Goal: Navigation & Orientation: Find specific page/section

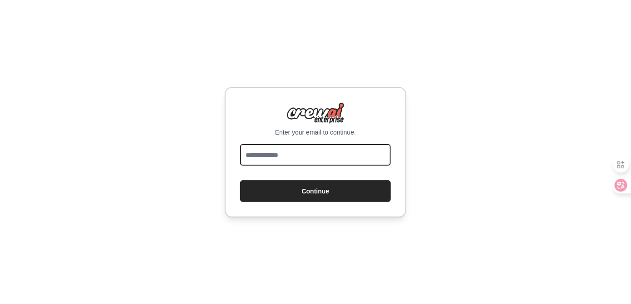
drag, startPoint x: 333, startPoint y: 150, endPoint x: 286, endPoint y: 151, distance: 46.7
click at [286, 151] on input "email" at bounding box center [315, 155] width 151 height 22
type input "**********"
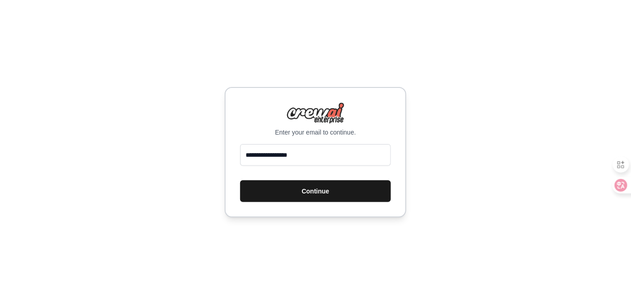
click at [338, 200] on button "Continue" at bounding box center [315, 192] width 151 height 22
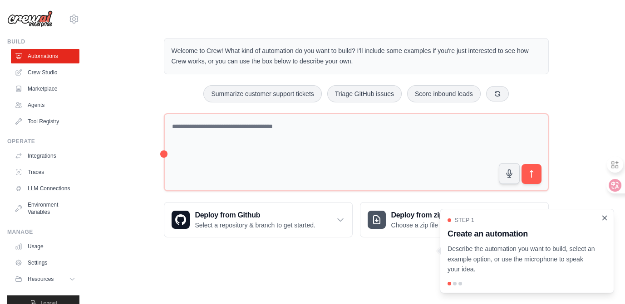
click at [600, 214] on icon "Close walkthrough" at bounding box center [604, 218] width 8 height 8
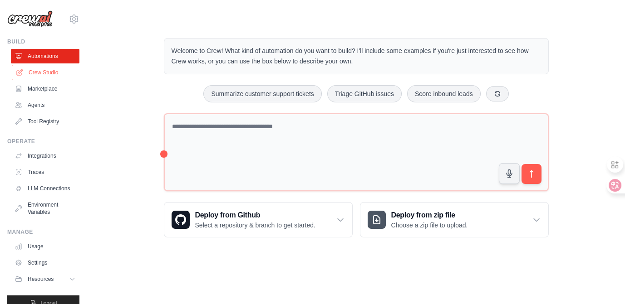
click at [71, 80] on link "Crew Studio" at bounding box center [46, 72] width 69 height 15
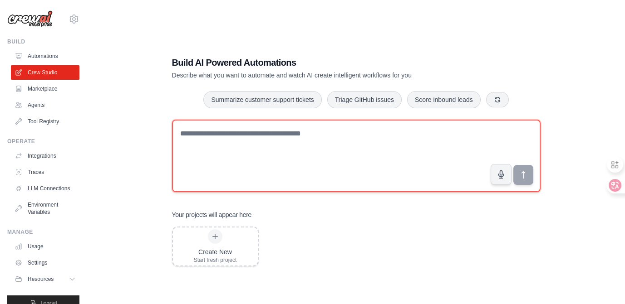
click at [234, 192] on textarea at bounding box center [356, 156] width 368 height 73
click at [235, 192] on textarea at bounding box center [356, 156] width 368 height 73
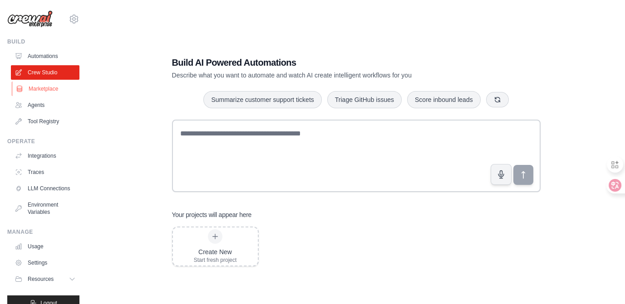
click at [65, 96] on link "Marketplace" at bounding box center [46, 89] width 69 height 15
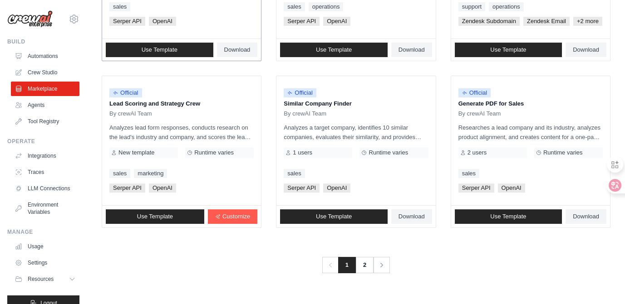
scroll to position [1113, 0]
click at [67, 113] on link "Agents" at bounding box center [46, 105] width 69 height 15
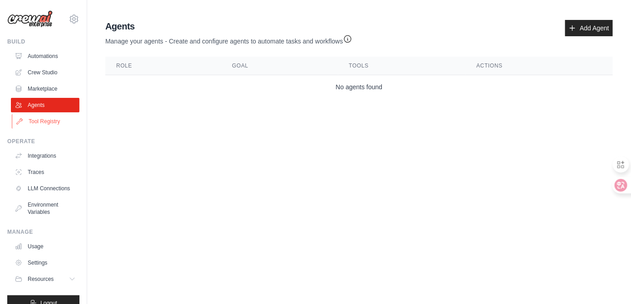
click at [58, 129] on link "Tool Registry" at bounding box center [46, 121] width 69 height 15
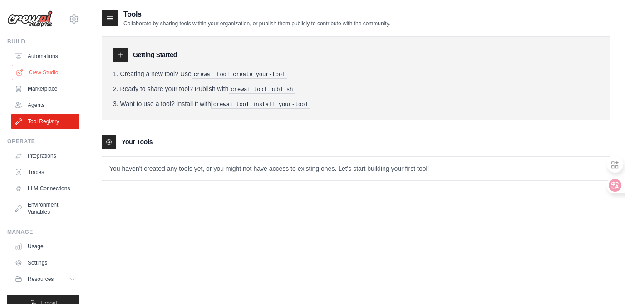
click at [73, 80] on link "Crew Studio" at bounding box center [46, 72] width 69 height 15
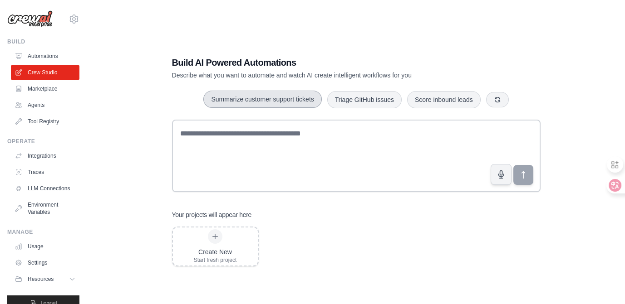
click at [321, 108] on button "Summarize customer support tickets" at bounding box center [262, 99] width 118 height 17
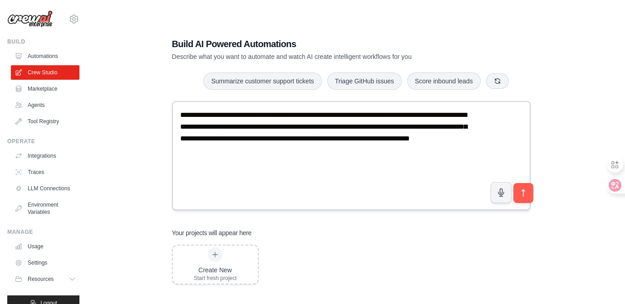
scroll to position [38, 0]
click at [407, 89] on button "Score inbound leads" at bounding box center [444, 80] width 74 height 17
click at [402, 90] on button "Triage GitHub issues" at bounding box center [364, 81] width 74 height 17
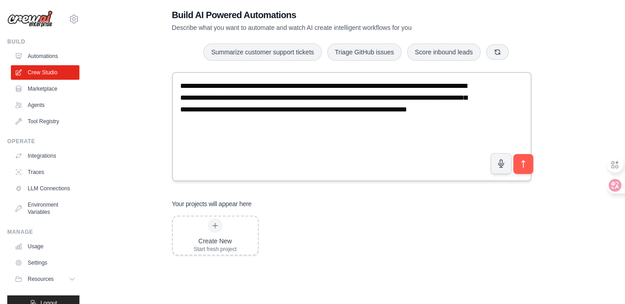
scroll to position [0, 0]
click at [169, 176] on div "**********" at bounding box center [356, 132] width 509 height 304
click at [494, 55] on icon "button" at bounding box center [497, 51] width 7 height 7
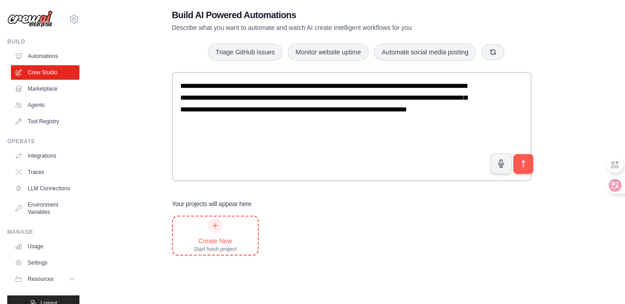
click at [219, 223] on icon at bounding box center [214, 225] width 7 height 7
click at [17, 20] on img at bounding box center [29, 18] width 45 height 17
click at [80, 129] on link "Tool Registry" at bounding box center [46, 121] width 69 height 15
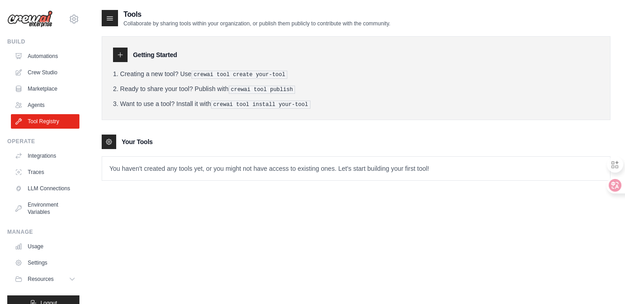
click at [79, 129] on link "Tool Registry" at bounding box center [45, 121] width 69 height 15
click at [152, 147] on h3 "Your Tools" at bounding box center [137, 141] width 31 height 9
drag, startPoint x: 207, startPoint y: 221, endPoint x: 201, endPoint y: 220, distance: 6.1
click at [152, 147] on h3 "Your Tools" at bounding box center [137, 141] width 31 height 9
click at [112, 145] on icon at bounding box center [108, 141] width 5 height 5
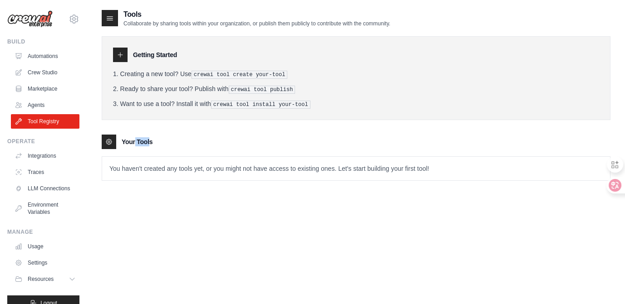
click at [113, 146] on icon at bounding box center [108, 141] width 7 height 7
click at [198, 181] on p "You haven't created any tools yet, or you might not have access to existing one…" at bounding box center [356, 169] width 508 height 24
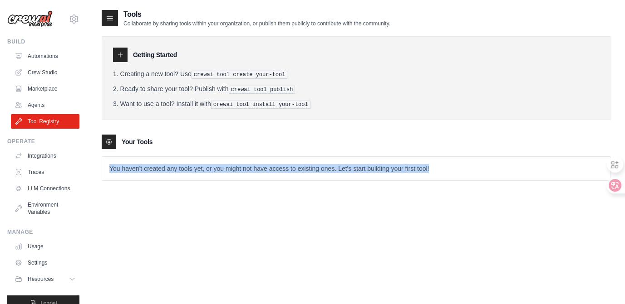
click at [198, 181] on p "You haven't created any tools yet, or you might not have access to existing one…" at bounding box center [356, 169] width 508 height 24
click at [75, 80] on link "Crew Studio" at bounding box center [46, 72] width 69 height 15
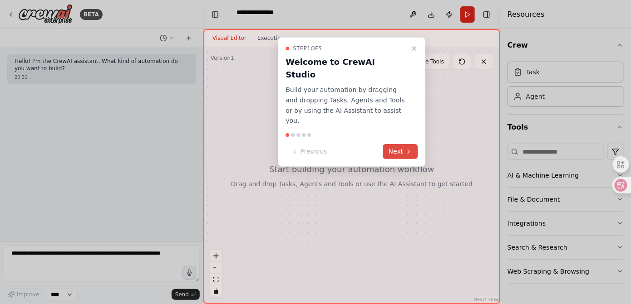
click at [386, 159] on button "Next" at bounding box center [400, 151] width 35 height 15
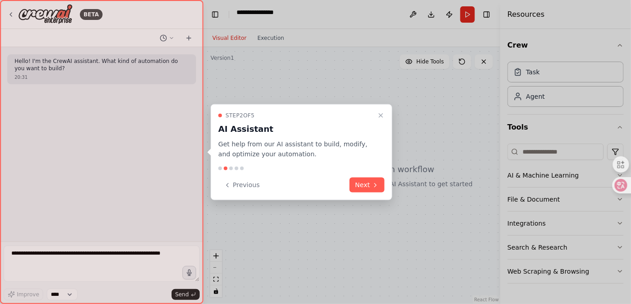
click at [386, 253] on div at bounding box center [315, 152] width 631 height 304
click at [356, 193] on button "Next" at bounding box center [366, 185] width 35 height 15
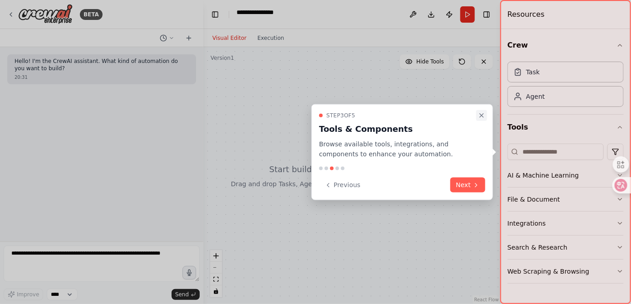
click at [478, 112] on icon "Close walkthrough" at bounding box center [481, 115] width 7 height 7
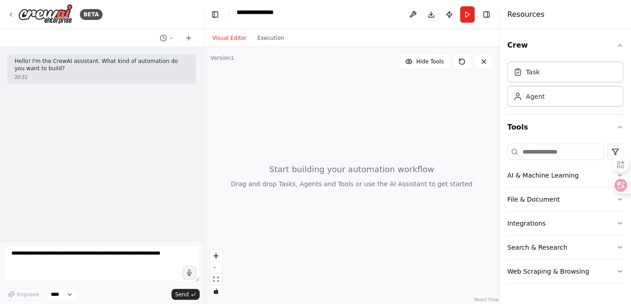
drag, startPoint x: 359, startPoint y: 170, endPoint x: 378, endPoint y: 209, distance: 43.4
click at [378, 209] on div at bounding box center [351, 175] width 297 height 257
click at [12, 16] on icon at bounding box center [11, 15] width 2 height 4
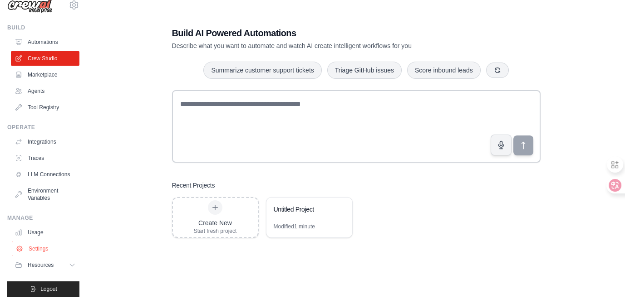
scroll to position [137, 0]
click at [77, 262] on icon at bounding box center [72, 265] width 7 height 7
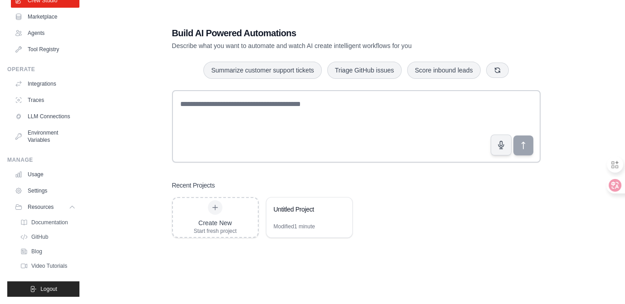
scroll to position [0, 0]
